Goal: Transaction & Acquisition: Purchase product/service

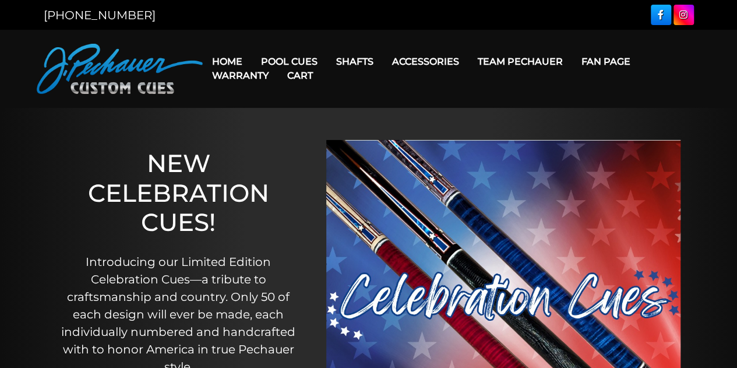
click at [286, 61] on link "Cart" at bounding box center [300, 76] width 44 height 30
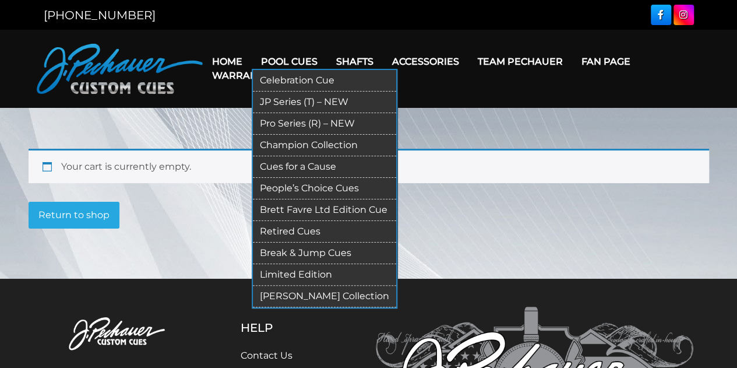
click at [306, 58] on link "Pool Cues" at bounding box center [289, 62] width 75 height 30
